Goal: Find contact information: Find contact information

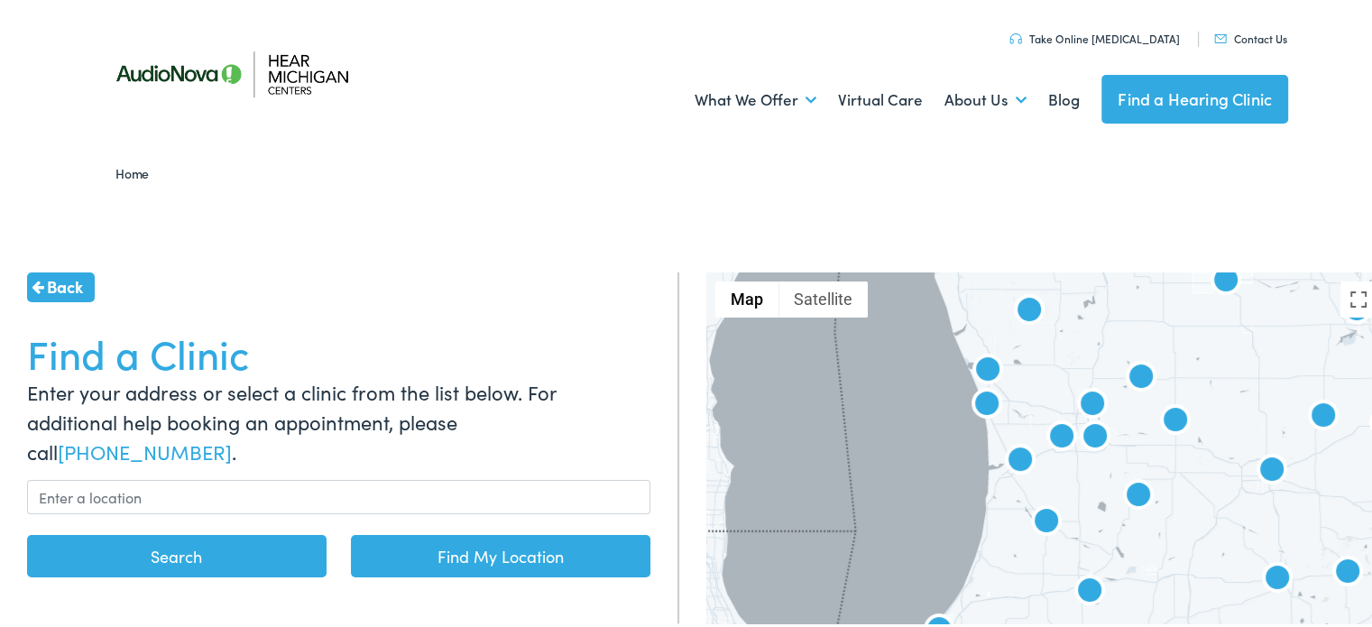
click at [1242, 36] on link "Contact Us" at bounding box center [1250, 35] width 73 height 15
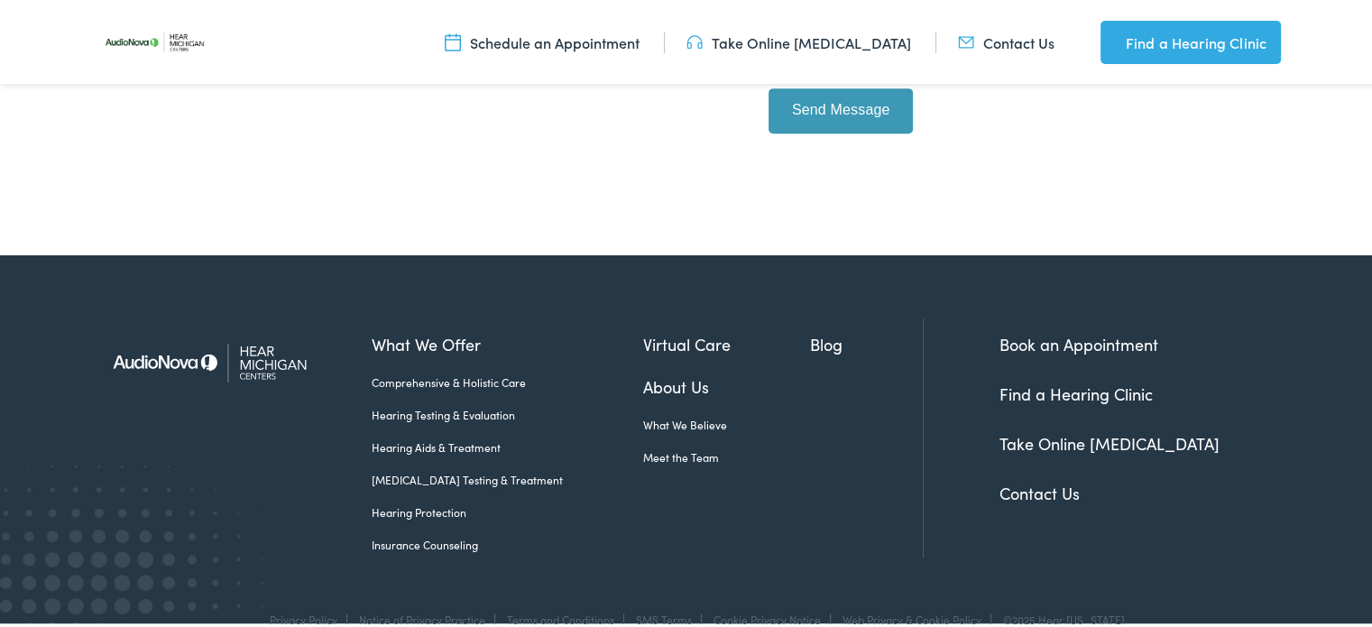
scroll to position [902, 0]
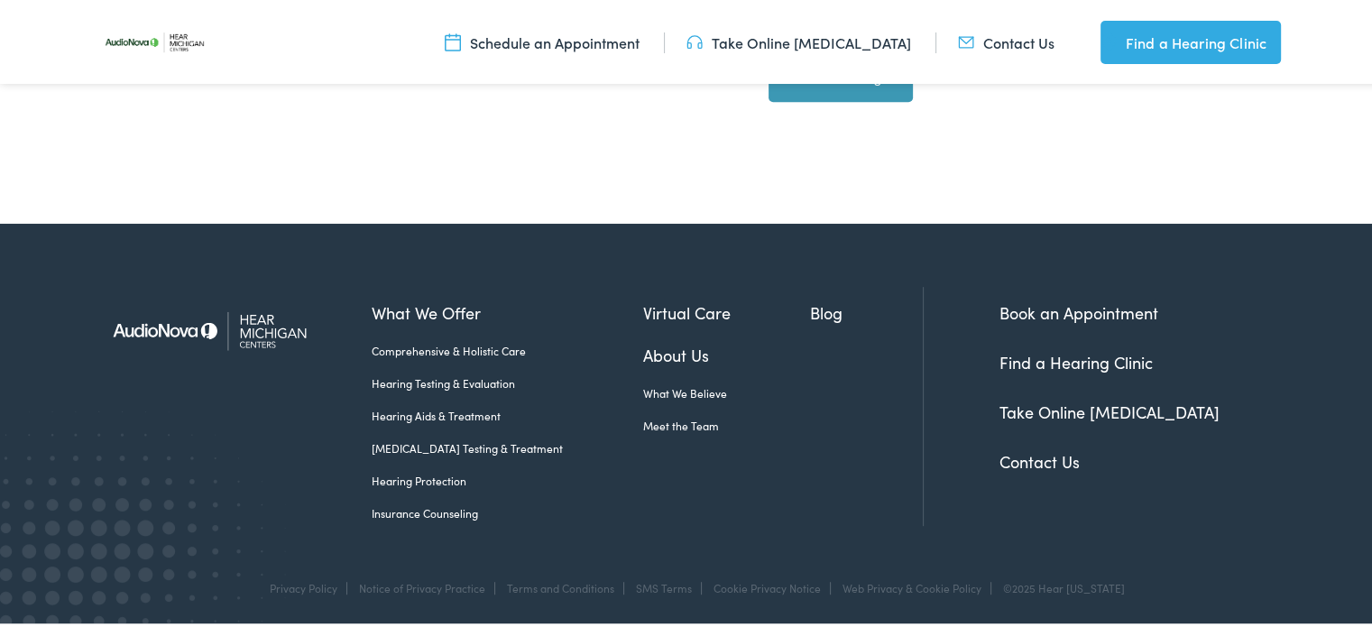
click at [1028, 465] on link "Contact Us" at bounding box center [1040, 458] width 80 height 23
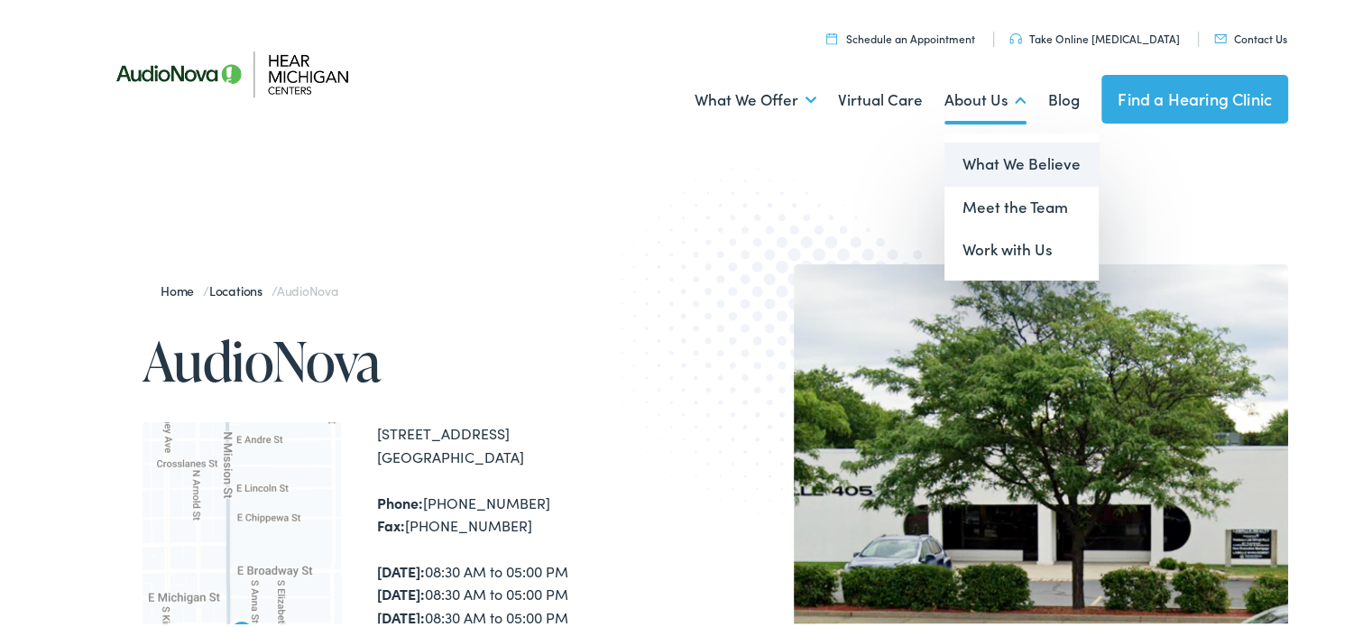
click at [980, 156] on link "What We Believe" at bounding box center [1022, 161] width 154 height 43
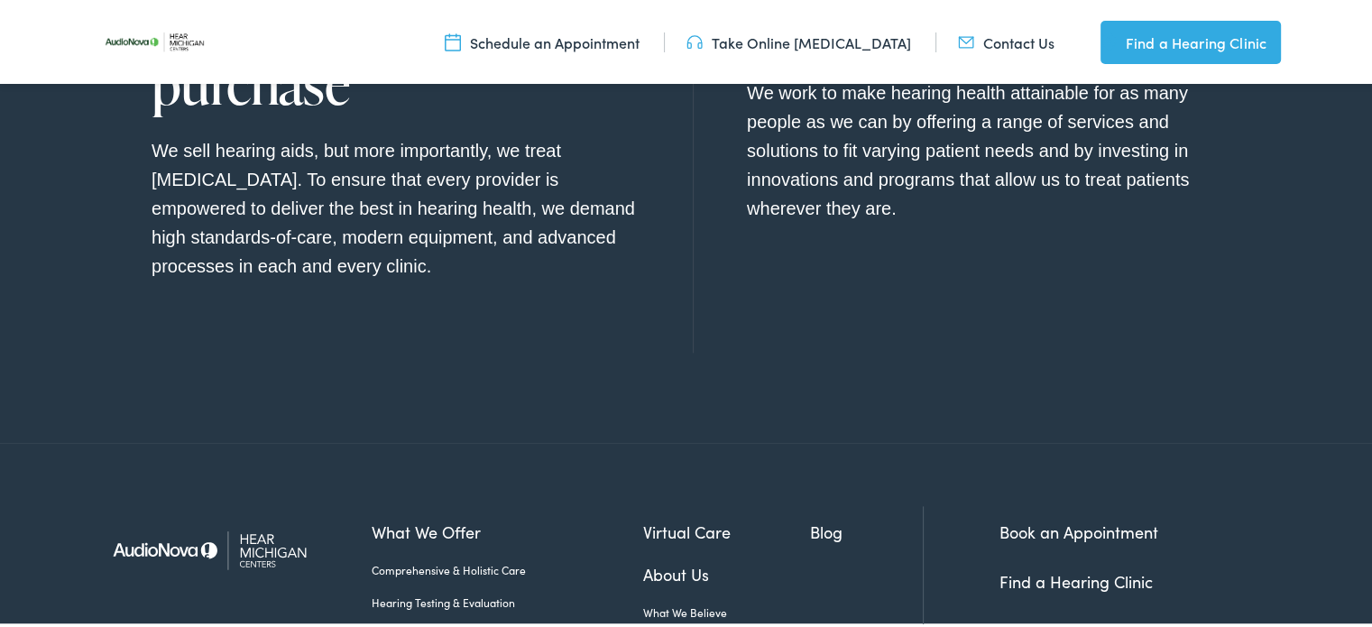
scroll to position [1945, 0]
